Goal: Communication & Community: Participate in discussion

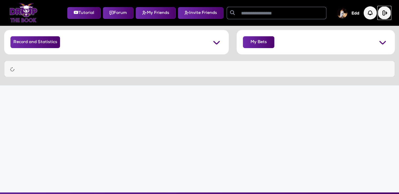
click at [388, 13] on img "button" at bounding box center [384, 12] width 13 height 13
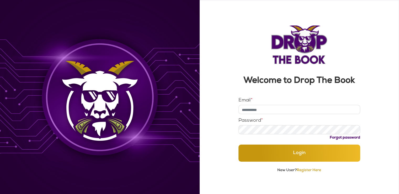
type input "**********"
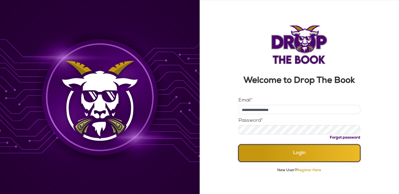
click at [274, 151] on button "Login" at bounding box center [300, 152] width 122 height 17
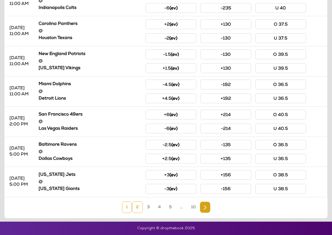
click at [137, 211] on link "2" at bounding box center [137, 208] width 11 height 12
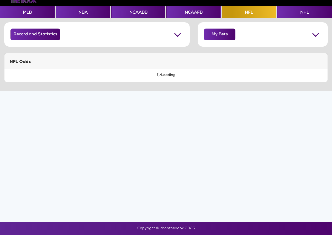
scroll to position [206, 0]
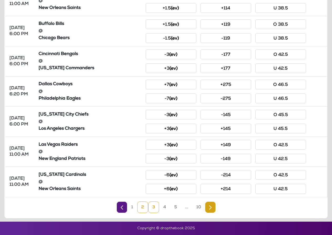
click at [154, 211] on link "3" at bounding box center [153, 208] width 11 height 12
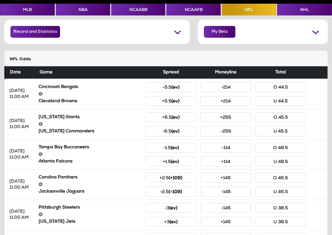
scroll to position [0, 0]
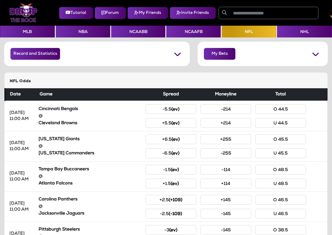
click at [110, 13] on button "Forum" at bounding box center [110, 13] width 31 height 12
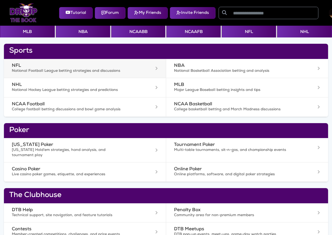
click at [153, 67] on div at bounding box center [143, 69] width 34 height 4
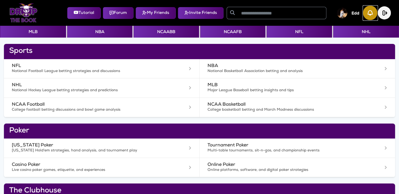
click at [336, 12] on img "button" at bounding box center [370, 13] width 14 height 14
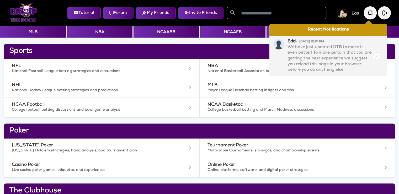
click at [325, 55] on p "We have just updated DTB to make it even better! To make certain that you are g…" at bounding box center [330, 59] width 84 height 29
